Goal: Transaction & Acquisition: Purchase product/service

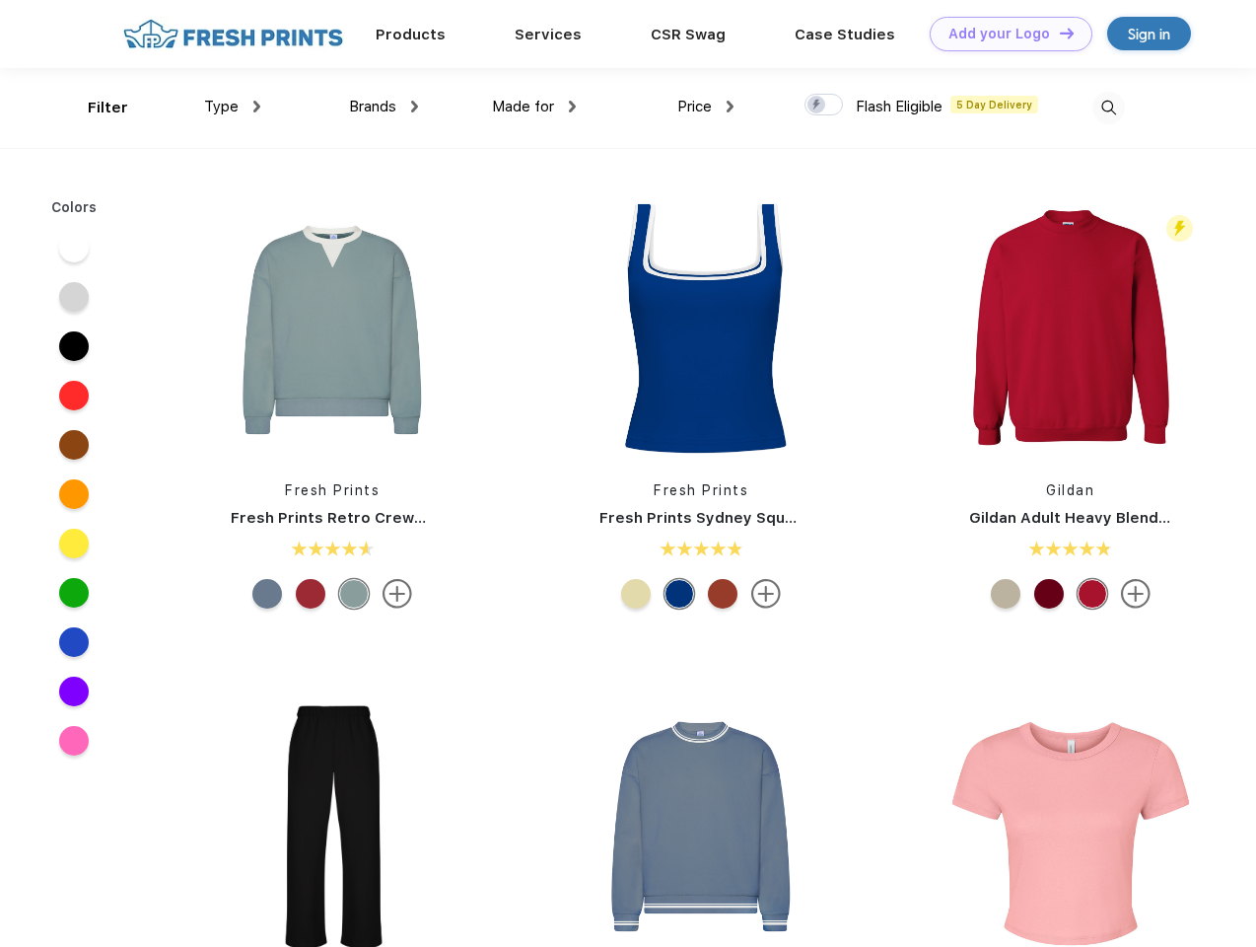
click at [1004, 34] on link "Add your Logo Design Tool" at bounding box center [1011, 34] width 163 height 35
click at [0, 0] on div "Design Tool" at bounding box center [0, 0] width 0 height 0
click at [1058, 33] on link "Add your Logo Design Tool" at bounding box center [1011, 34] width 163 height 35
click at [95, 107] on div "Filter" at bounding box center [108, 108] width 40 height 23
click at [233, 107] on span "Type" at bounding box center [221, 107] width 35 height 18
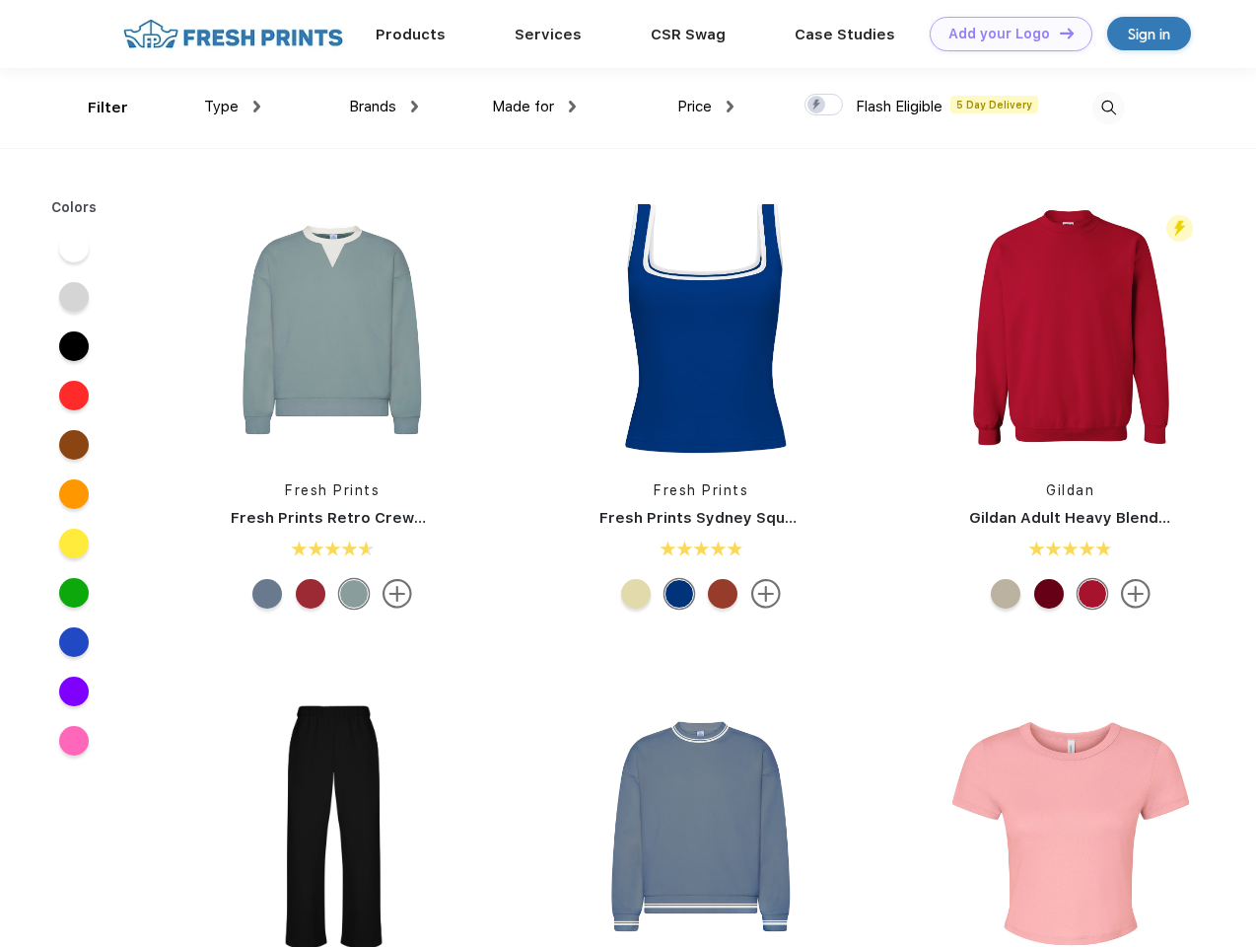
click at [384, 107] on span "Brands" at bounding box center [372, 107] width 47 height 18
click at [535, 107] on span "Made for" at bounding box center [523, 107] width 62 height 18
click at [706, 107] on span "Price" at bounding box center [695, 107] width 35 height 18
click at [824, 106] on div at bounding box center [824, 105] width 38 height 22
click at [818, 106] on input "checkbox" at bounding box center [811, 99] width 13 height 13
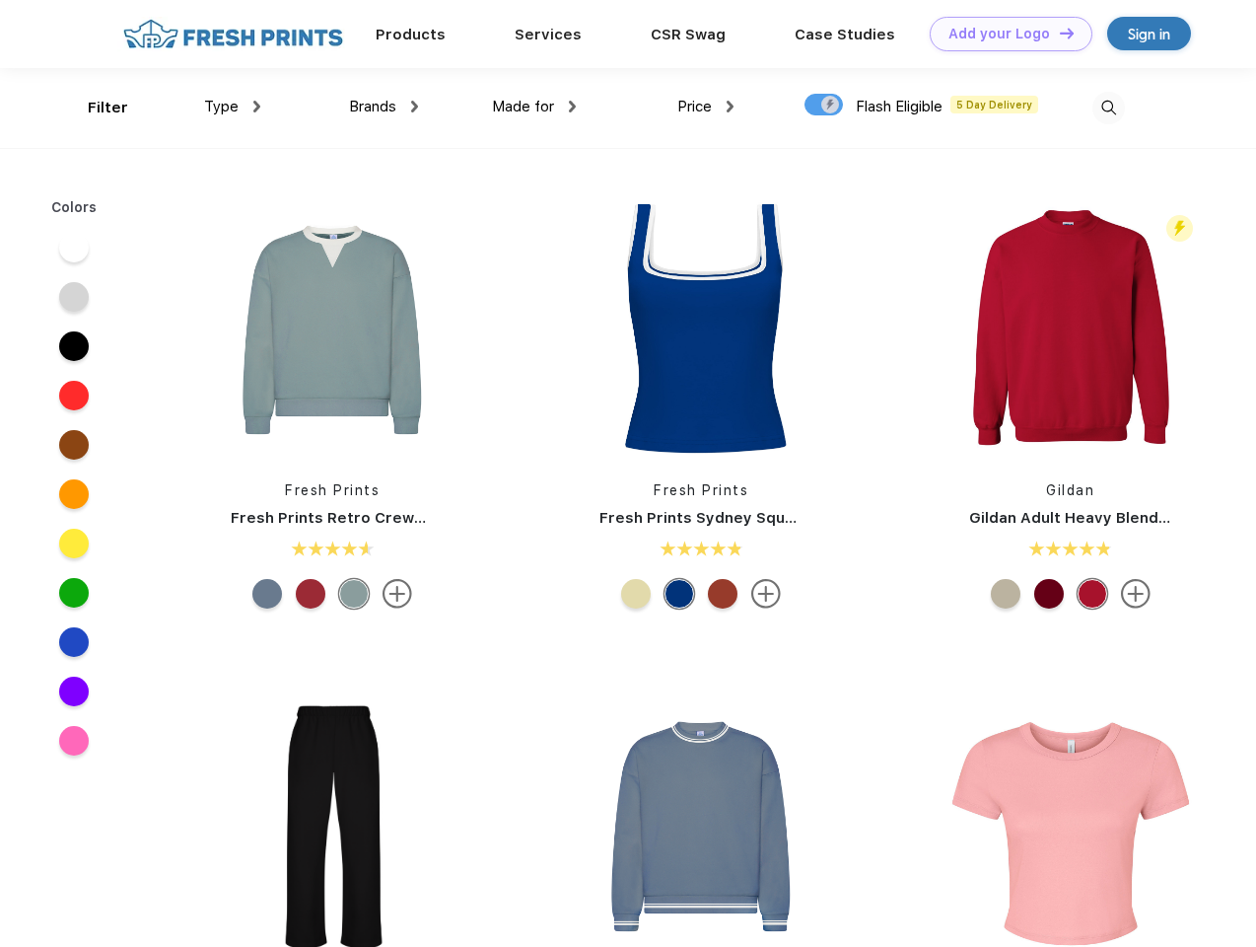
click at [1109, 107] on img at bounding box center [1109, 108] width 33 height 33
